Goal: Task Accomplishment & Management: Use online tool/utility

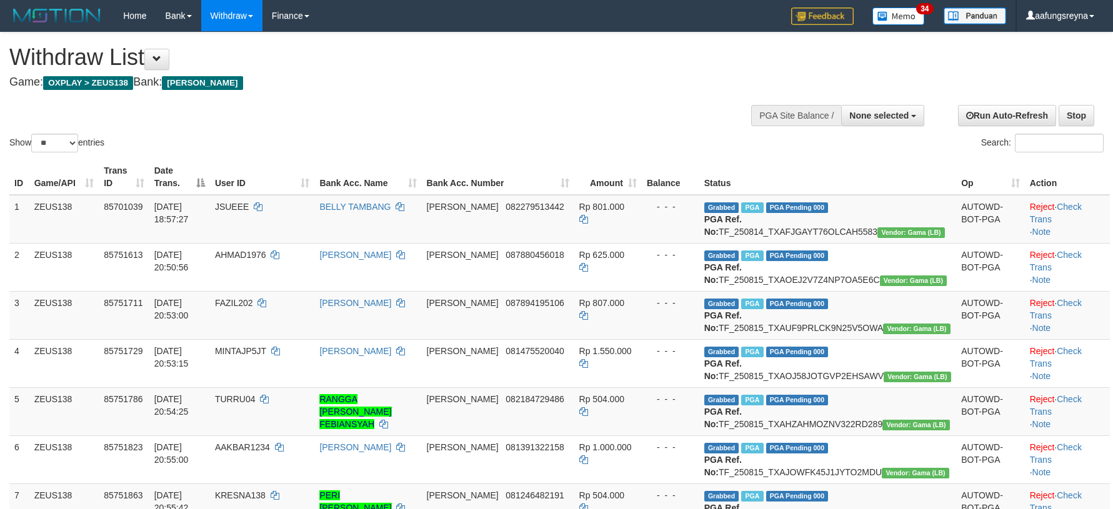
select select
select select "**"
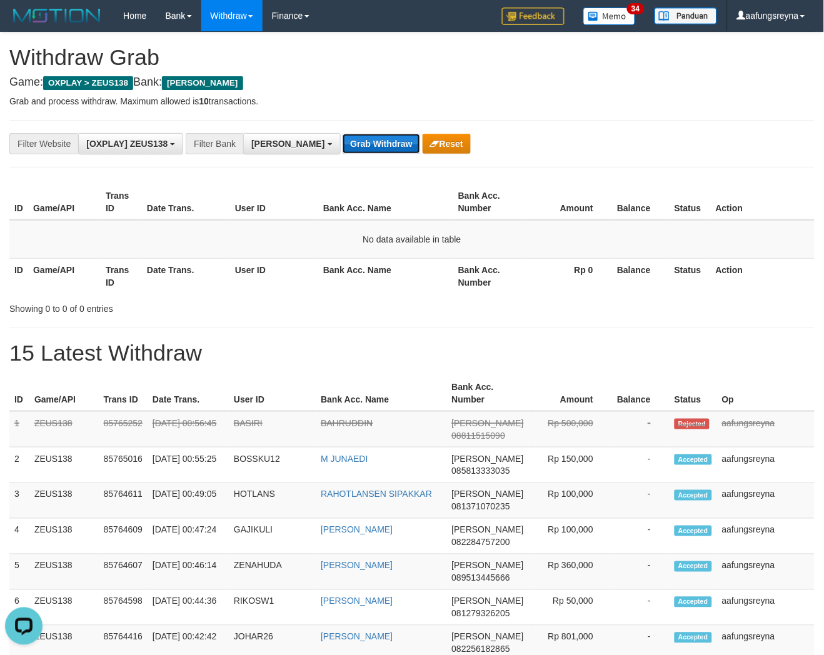
click at [354, 150] on button "Grab Withdraw" at bounding box center [380, 144] width 77 height 20
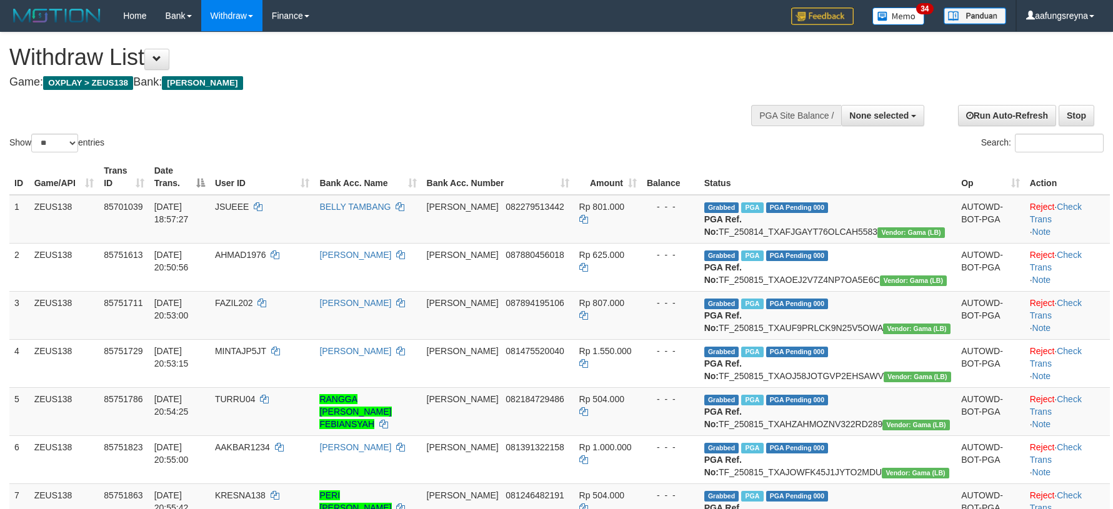
select select
select select "**"
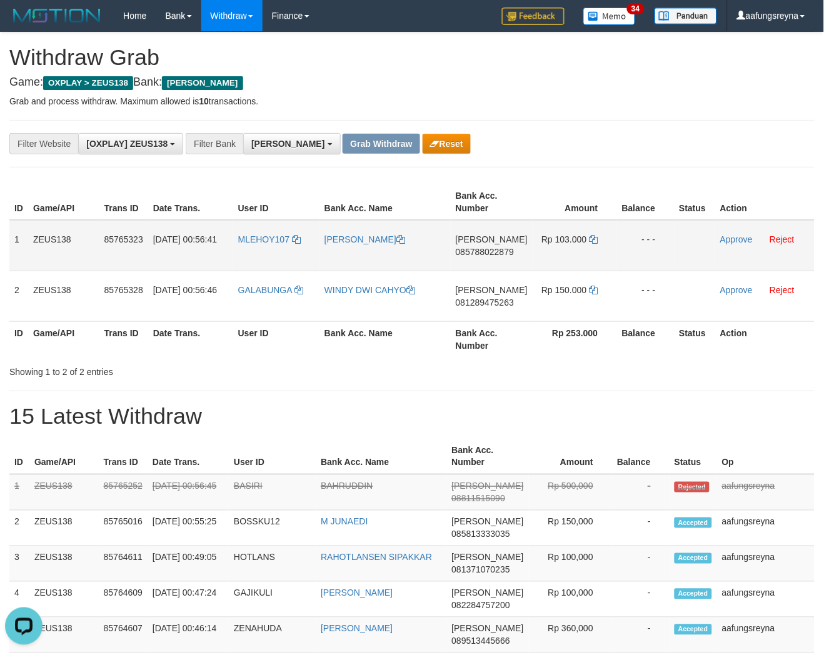
click at [238, 260] on td "MLEHOY107" at bounding box center [276, 245] width 86 height 51
copy link "MLEHOY107"
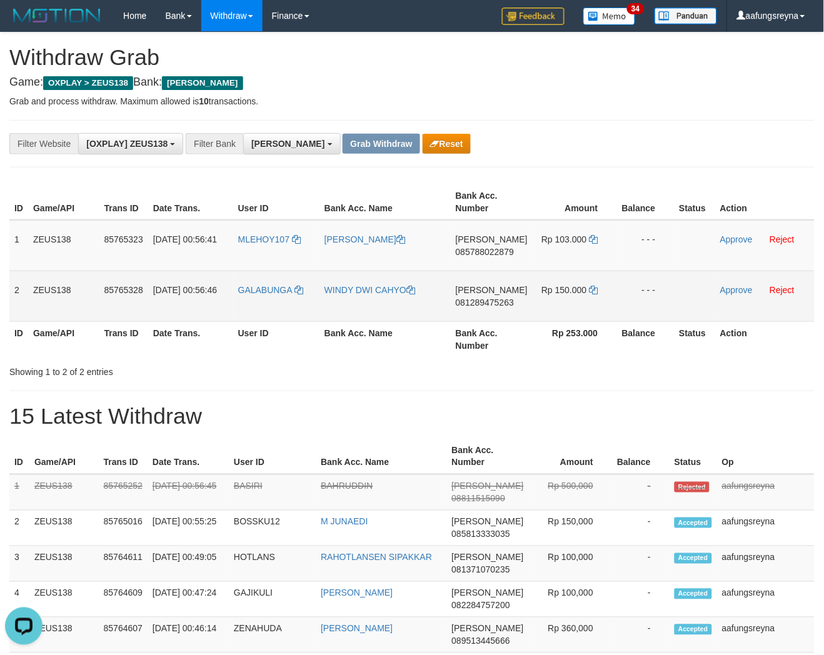
click at [266, 301] on td "GALABUNGA" at bounding box center [276, 296] width 86 height 51
copy link "GALABUNGA"
drag, startPoint x: 14, startPoint y: 234, endPoint x: 658, endPoint y: 285, distance: 646.2
click at [658, 285] on tbody "1 ZEUS138 85765323 16/08/2025 00:56:41 MLEHOY107 M SABRI DANA 085788022879 Rp 1…" at bounding box center [411, 271] width 805 height 102
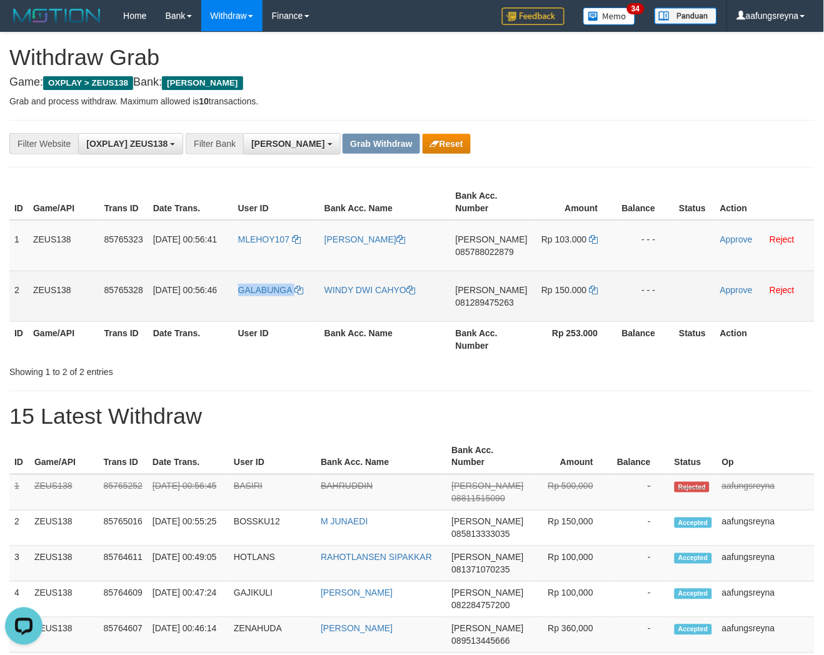
copy tbody "1 ZEUS138 85765323 16/08/2025 00:56:41 MLEHOY107 M SABRI DANA 085788022879 Rp 1…"
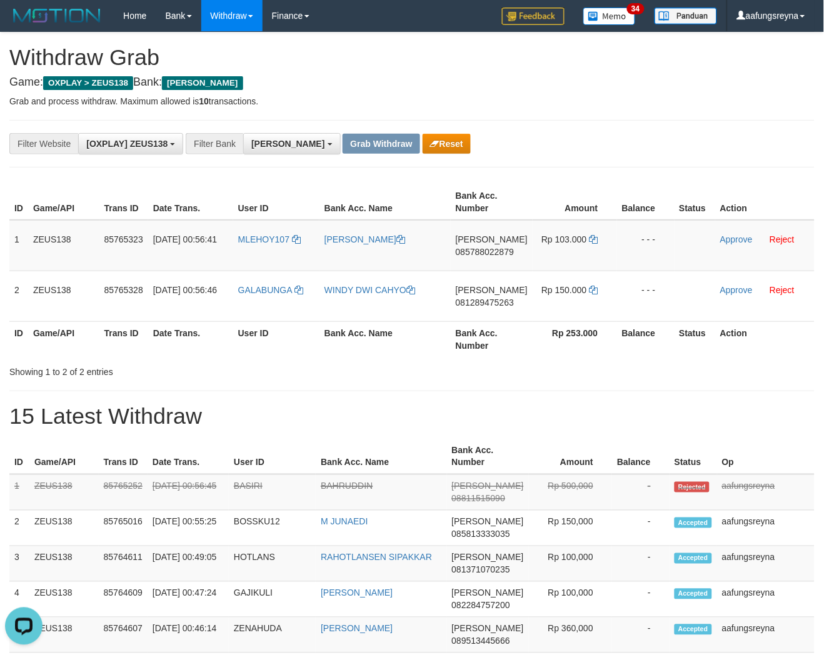
click at [590, 164] on div "**********" at bounding box center [411, 143] width 805 height 47
click at [494, 248] on span "085788022879" at bounding box center [485, 252] width 58 height 10
click at [592, 235] on icon at bounding box center [593, 239] width 9 height 9
click at [577, 234] on span "Rp 103.000" at bounding box center [563, 239] width 45 height 10
click at [595, 234] on td "Rp 103.000" at bounding box center [574, 245] width 84 height 51
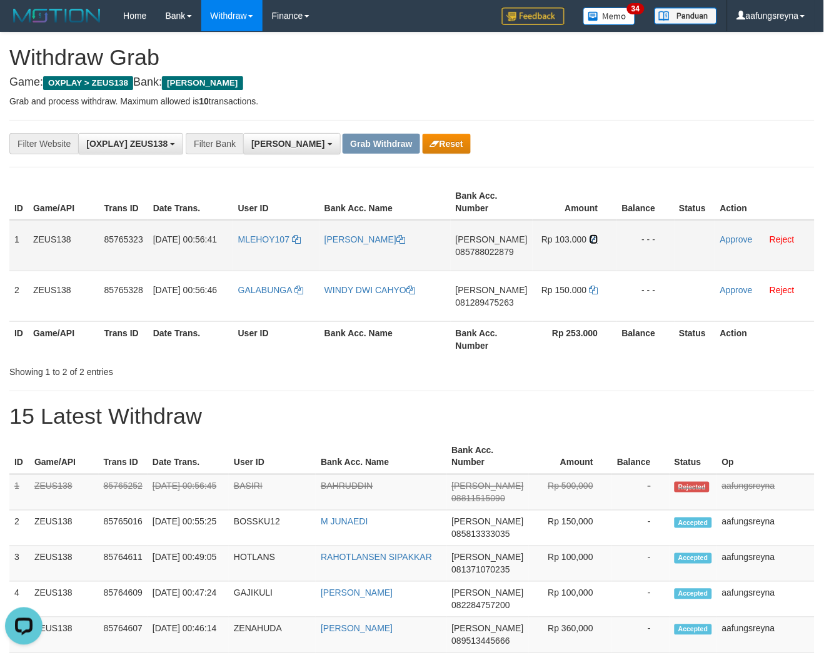
click at [589, 239] on icon at bounding box center [593, 239] width 9 height 9
click at [737, 234] on link "Approve" at bounding box center [736, 239] width 32 height 10
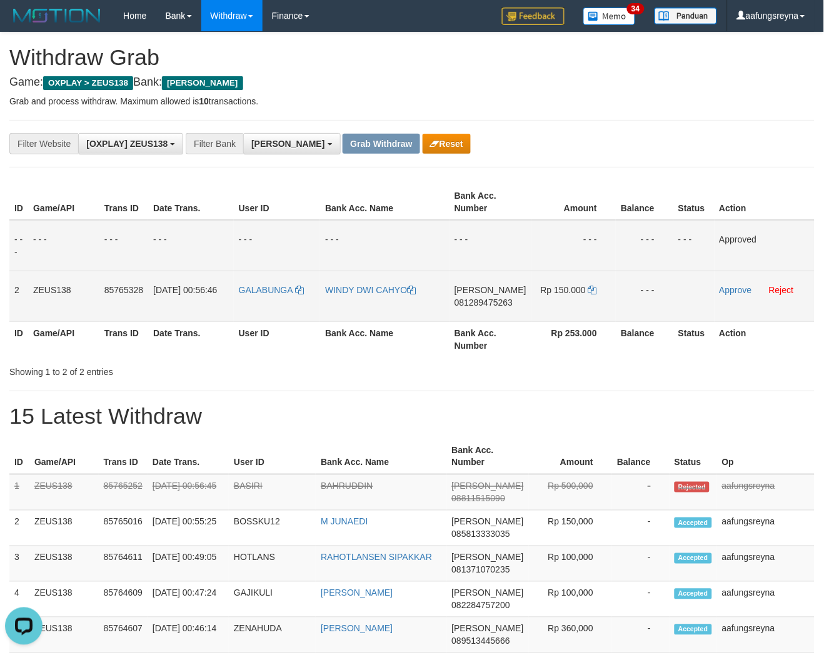
click at [475, 302] on span "081289475263" at bounding box center [483, 302] width 58 height 10
click at [589, 286] on icon at bounding box center [592, 290] width 9 height 9
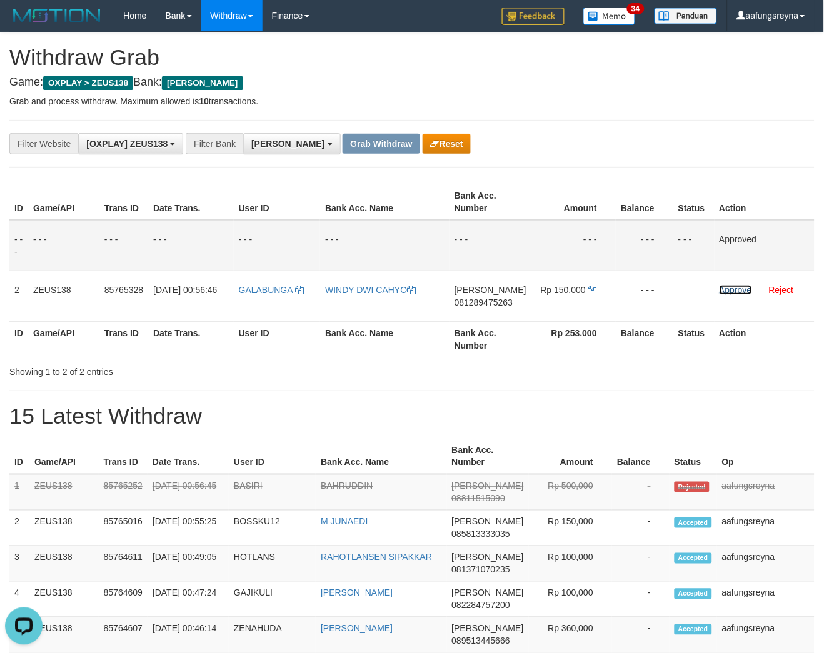
drag, startPoint x: 734, startPoint y: 290, endPoint x: 469, endPoint y: 169, distance: 291.1
click at [734, 290] on link "Approve" at bounding box center [735, 290] width 32 height 10
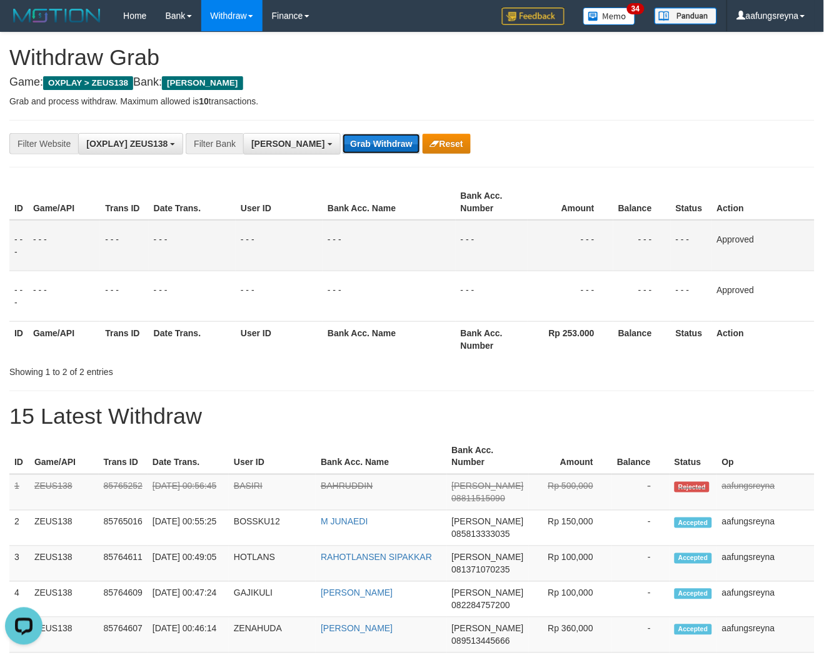
click at [342, 145] on button "Grab Withdraw" at bounding box center [380, 144] width 77 height 20
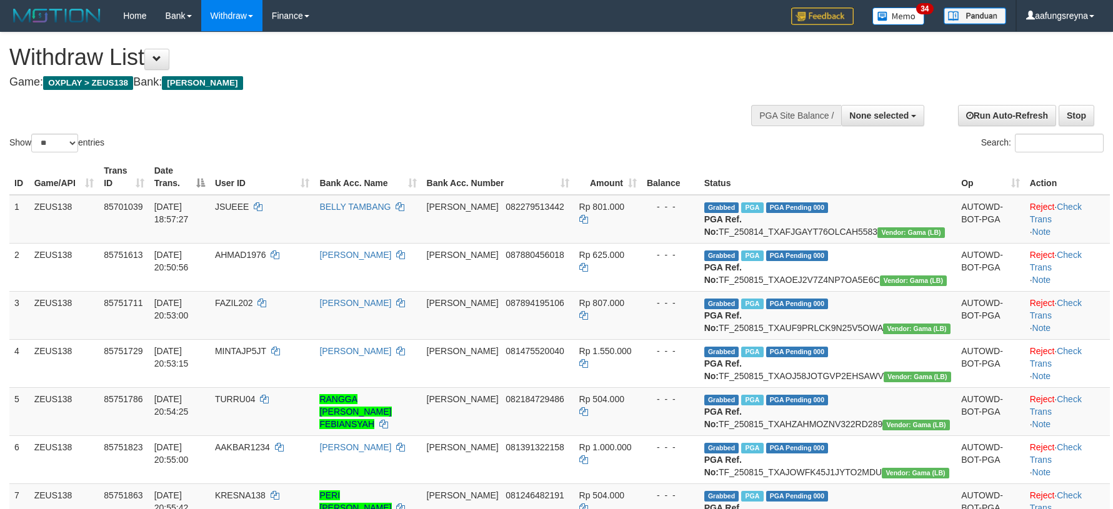
select select
select select "**"
